Goal: Transaction & Acquisition: Book appointment/travel/reservation

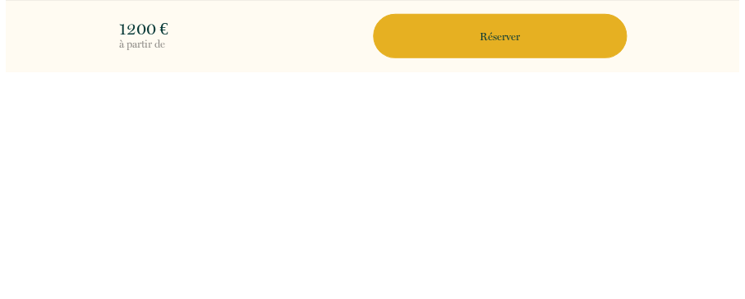
scroll to position [3987, 0]
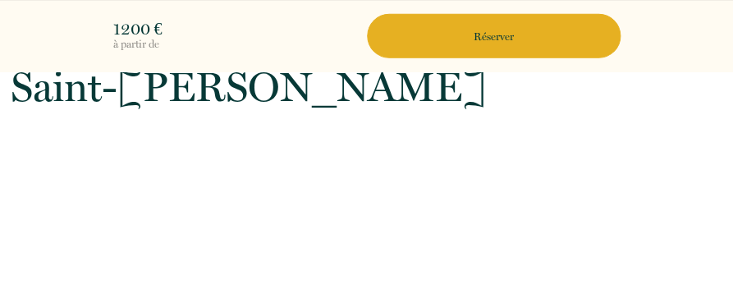
click at [486, 36] on p "Réserver" at bounding box center [494, 37] width 242 height 16
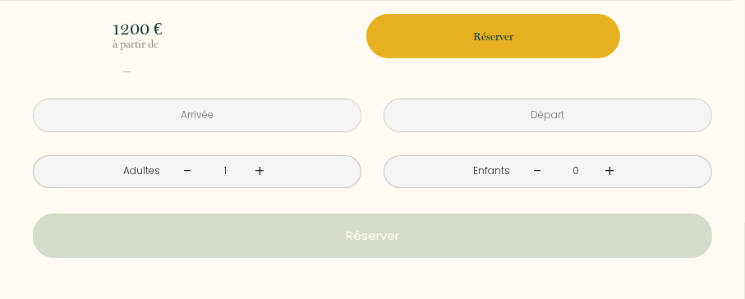
scroll to position [78, 0]
click at [196, 111] on input "text" at bounding box center [197, 114] width 327 height 32
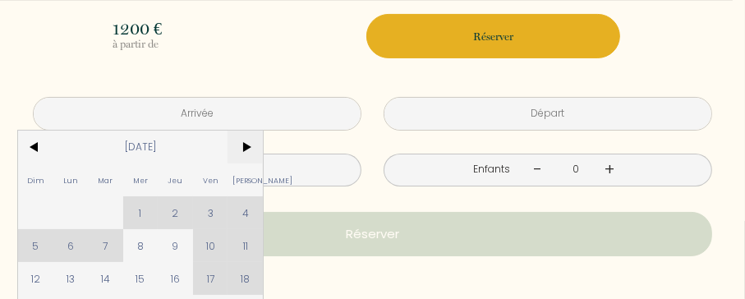
click at [247, 145] on span ">" at bounding box center [244, 147] width 35 height 33
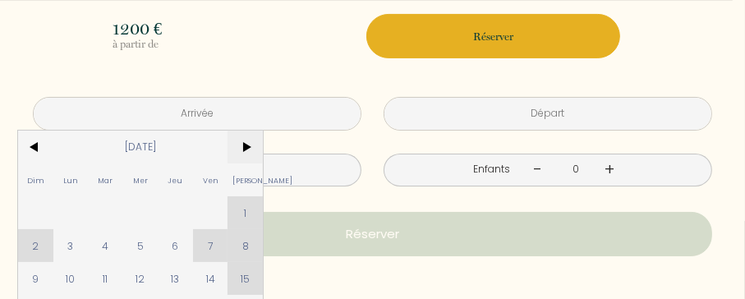
click at [245, 145] on span ">" at bounding box center [244, 147] width 35 height 33
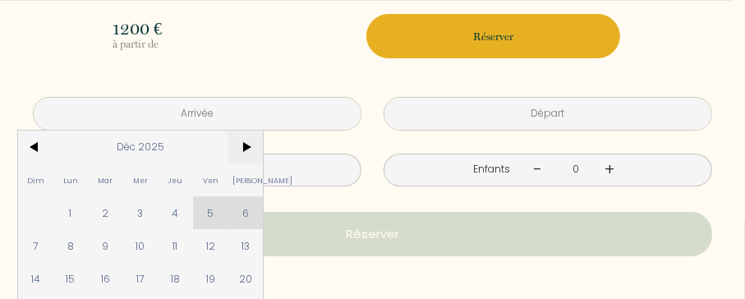
click at [245, 145] on span ">" at bounding box center [244, 147] width 35 height 33
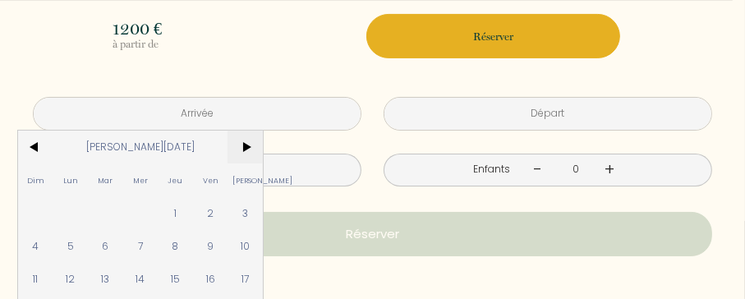
click at [245, 145] on span ">" at bounding box center [244, 147] width 35 height 33
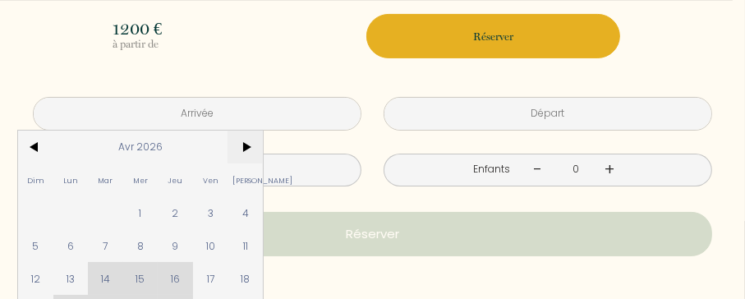
click at [245, 145] on span ">" at bounding box center [244, 147] width 35 height 33
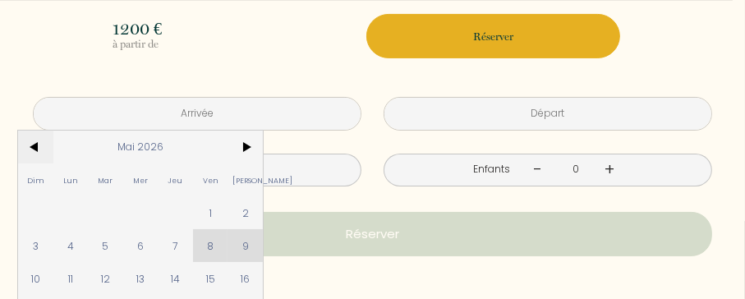
click at [39, 145] on span "<" at bounding box center [35, 147] width 35 height 33
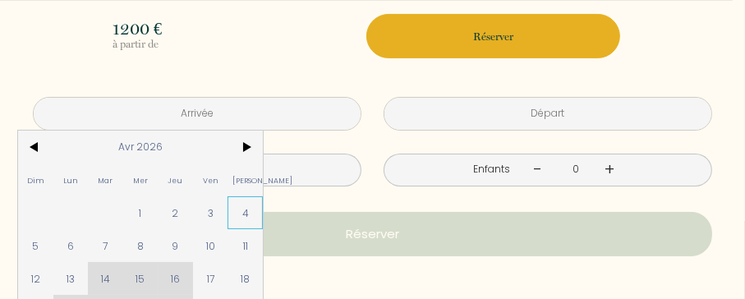
click at [242, 214] on span "4" at bounding box center [244, 212] width 35 height 33
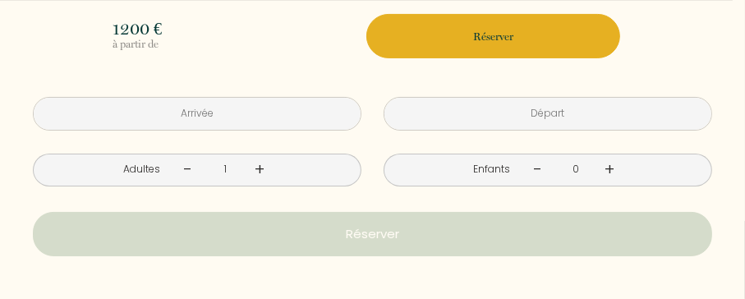
type input "[DATE]"
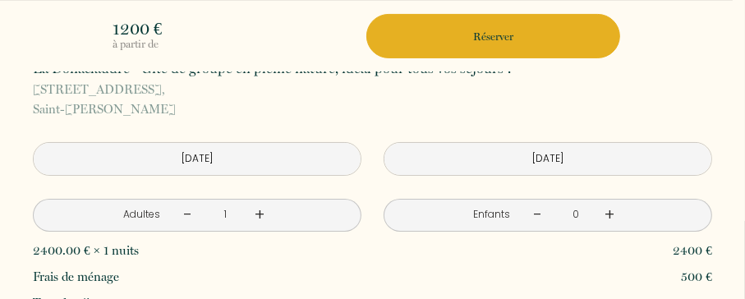
click at [526, 160] on input "[DATE]" at bounding box center [547, 159] width 327 height 32
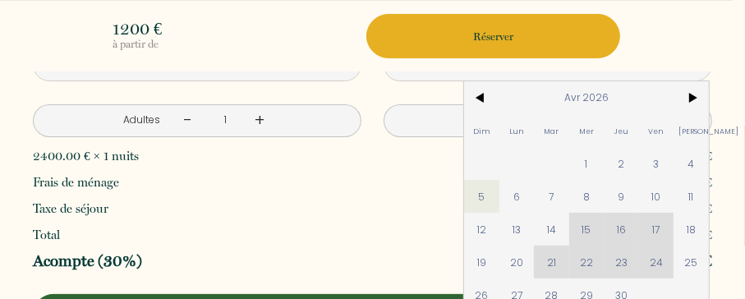
scroll to position [196, 0]
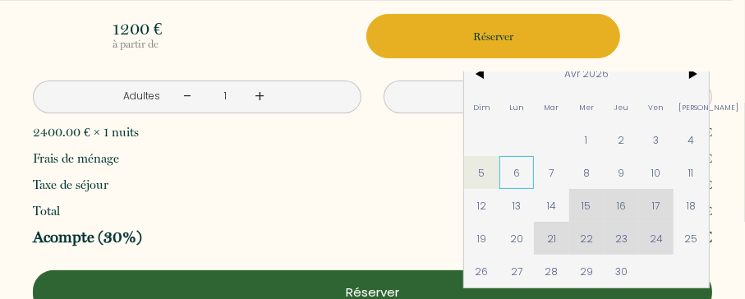
click at [507, 174] on span "6" at bounding box center [516, 172] width 35 height 33
type input "Lun 06 Avril 2026"
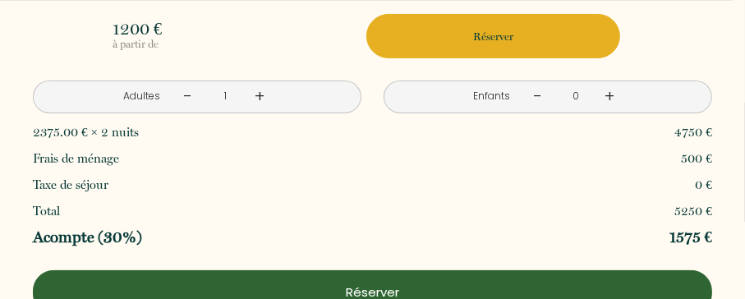
click at [255, 94] on link "+" at bounding box center [260, 96] width 10 height 25
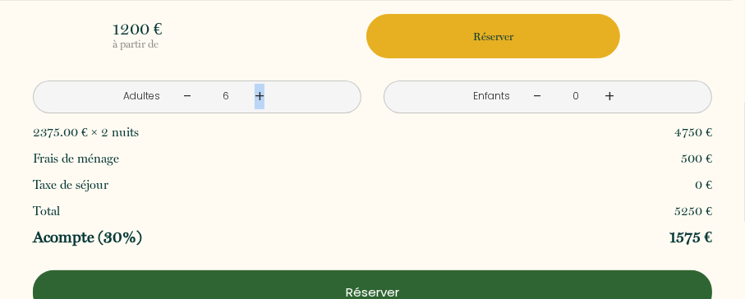
click at [255, 94] on link "+" at bounding box center [260, 96] width 10 height 25
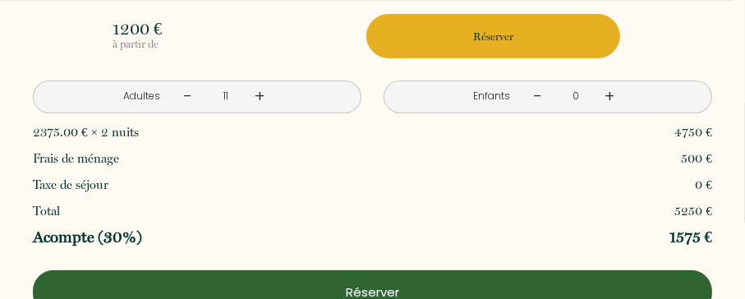
click at [255, 94] on link "+" at bounding box center [260, 96] width 10 height 25
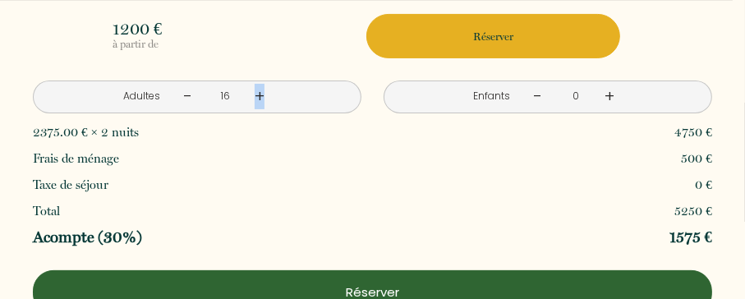
click at [255, 94] on link "+" at bounding box center [260, 96] width 10 height 25
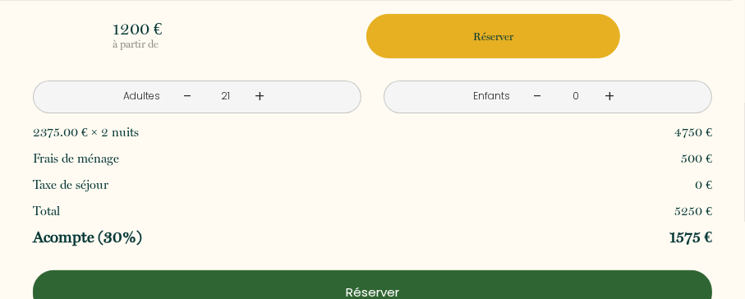
click at [255, 94] on link "+" at bounding box center [260, 96] width 10 height 25
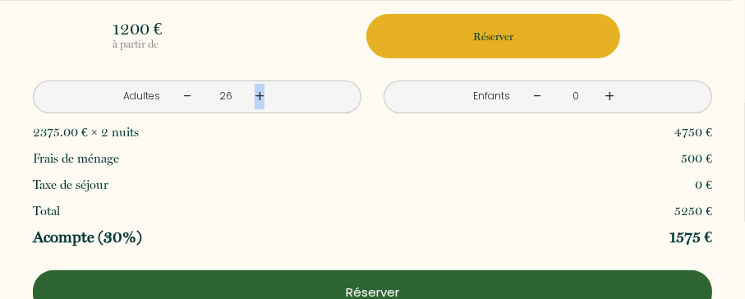
click at [255, 94] on link "+" at bounding box center [260, 96] width 10 height 25
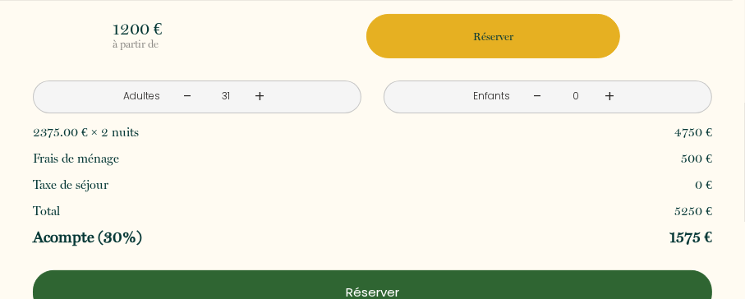
click at [255, 94] on link "+" at bounding box center [260, 96] width 10 height 25
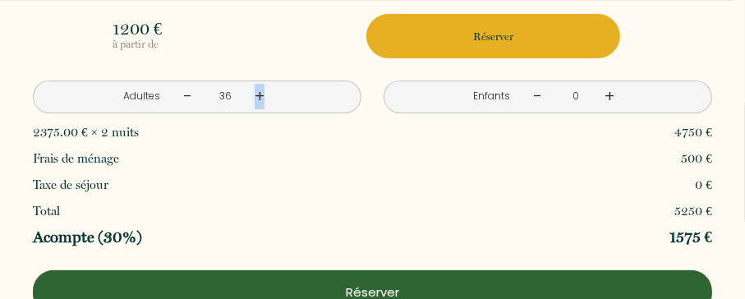
click at [255, 94] on link "+" at bounding box center [260, 96] width 10 height 25
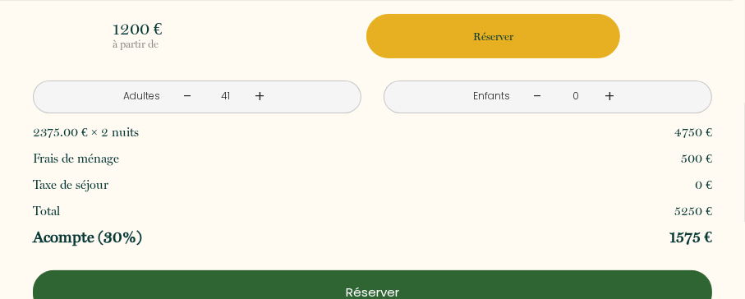
click at [255, 94] on link "+" at bounding box center [260, 96] width 10 height 25
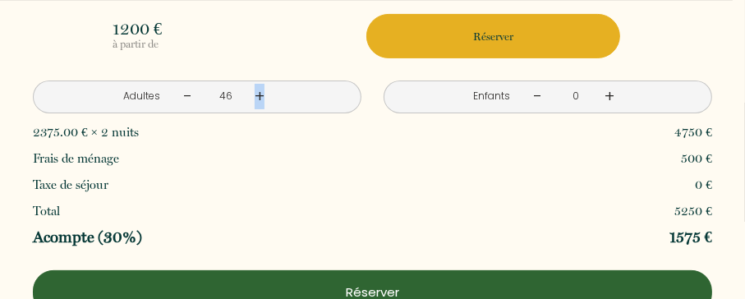
click at [255, 94] on link "+" at bounding box center [260, 96] width 10 height 25
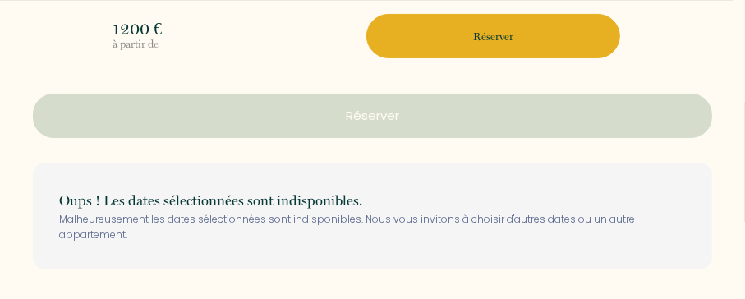
click at [256, 94] on button "Réserver" at bounding box center [372, 116] width 679 height 44
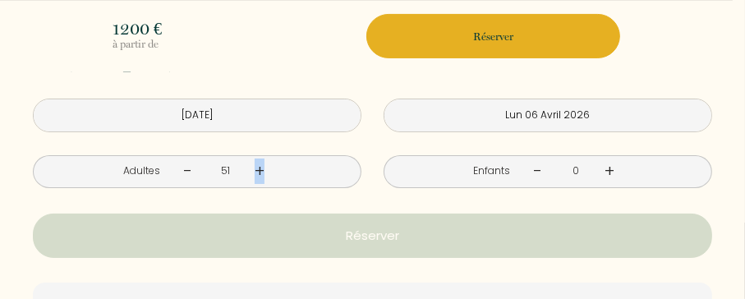
scroll to position [71, 0]
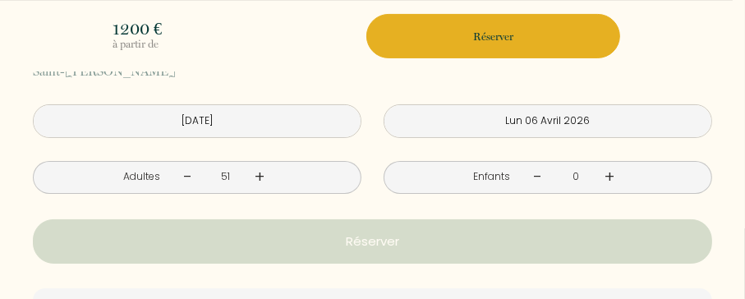
click at [259, 117] on input "[DATE]" at bounding box center [197, 121] width 327 height 32
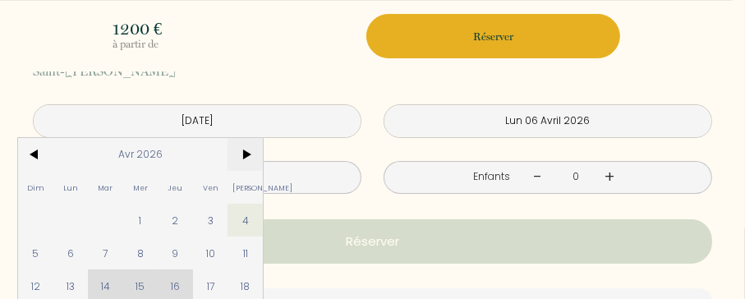
click at [246, 151] on span ">" at bounding box center [244, 154] width 35 height 33
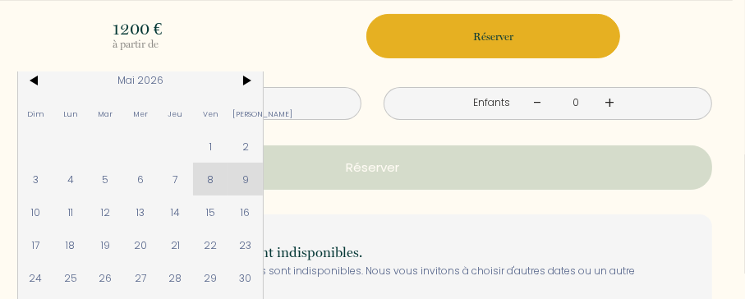
scroll to position [170, 0]
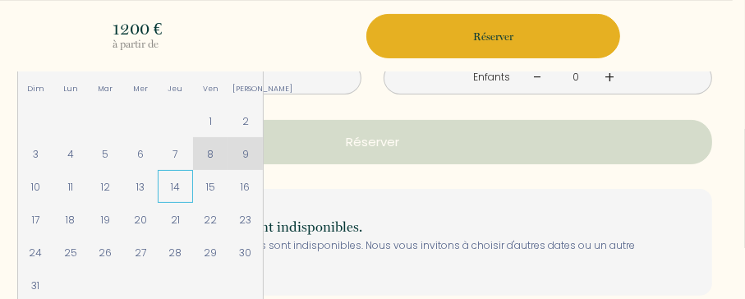
click at [176, 183] on span "14" at bounding box center [175, 186] width 35 height 33
type input "Jeu 14 Mai 2026"
type input "Ven 15 Mai 2026"
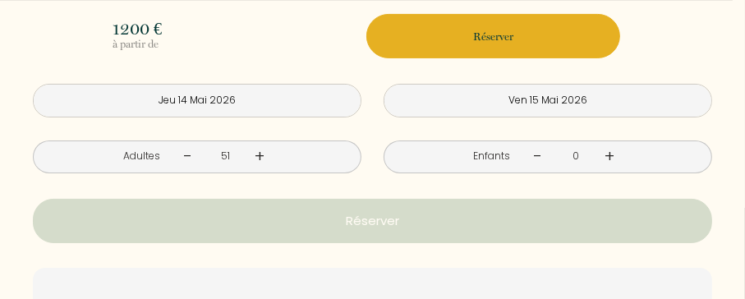
scroll to position [80, 0]
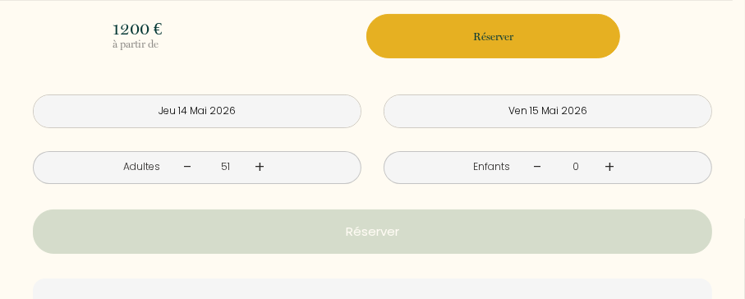
click at [178, 110] on input "Jeu 14 Mai 2026" at bounding box center [197, 111] width 327 height 32
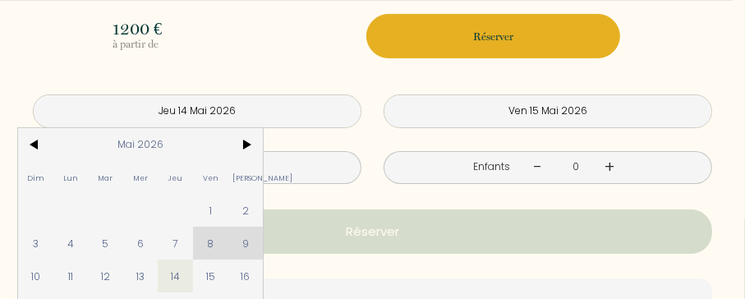
drag, startPoint x: 210, startPoint y: 276, endPoint x: 534, endPoint y: 113, distance: 362.5
click at [212, 273] on span "15" at bounding box center [210, 276] width 35 height 33
type input "Ven 15 Mai 2026"
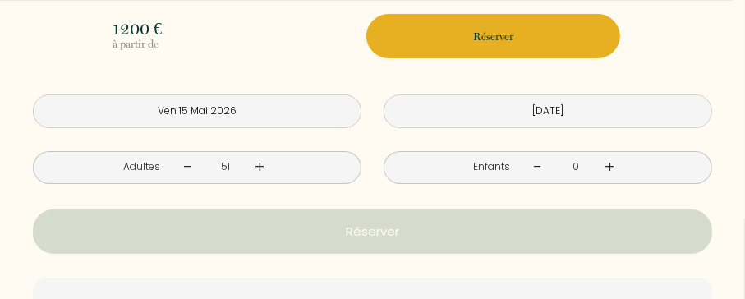
click at [534, 111] on input "[DATE]" at bounding box center [547, 111] width 327 height 32
click at [545, 111] on input "[DATE]" at bounding box center [547, 111] width 327 height 32
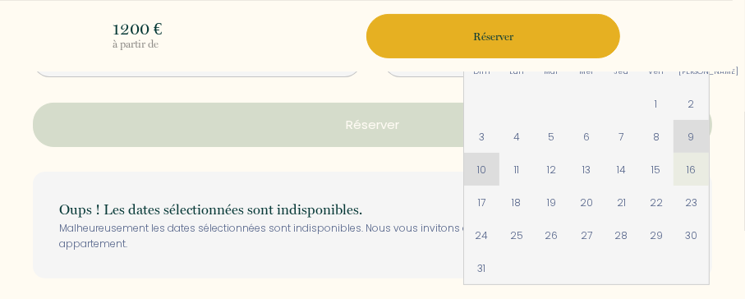
scroll to position [184, 0]
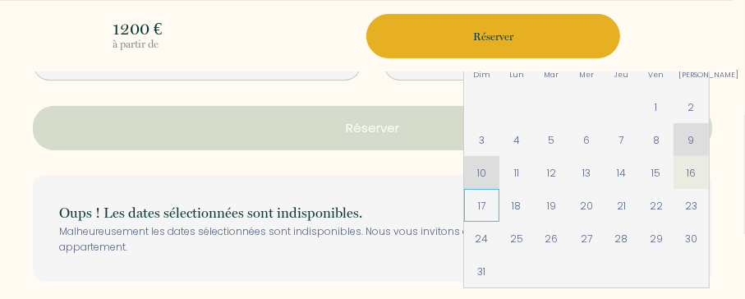
click at [468, 203] on span "17" at bounding box center [481, 205] width 35 height 33
type input "Dim 17 Mai 2026"
